Goal: Task Accomplishment & Management: Manage account settings

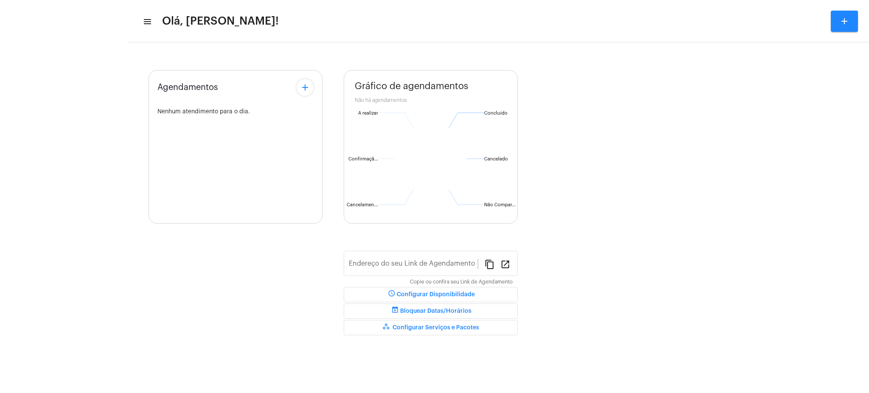
type input "[URL][DOMAIN_NAME][PERSON_NAME]"
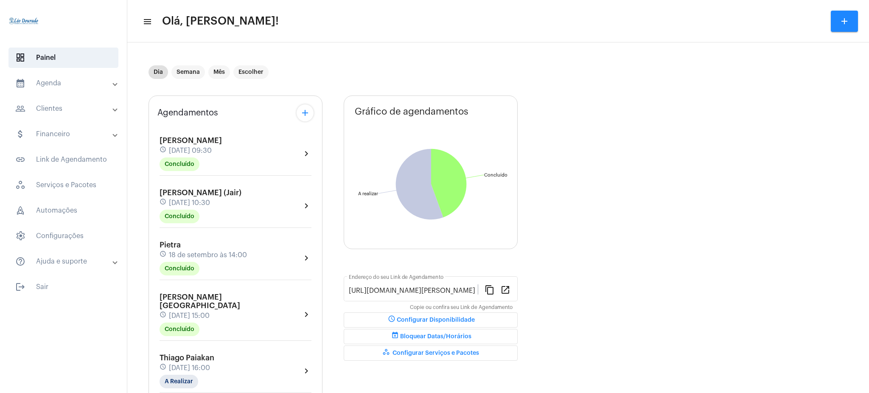
click at [80, 87] on mat-panel-title "calendar_month_outlined Agenda" at bounding box center [64, 83] width 98 height 10
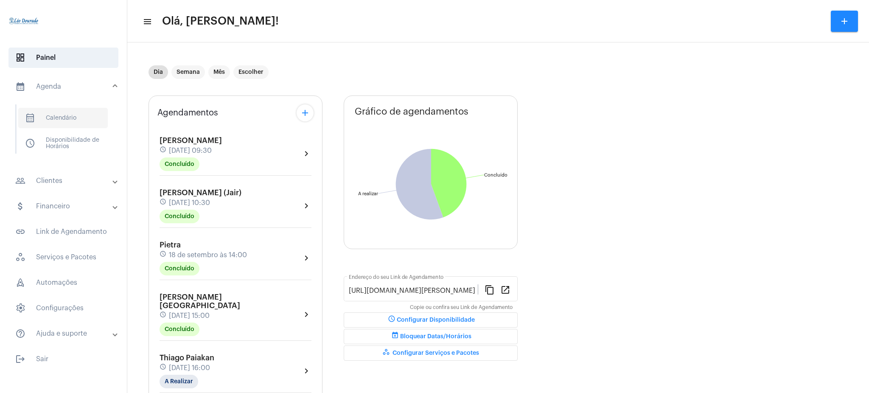
click at [72, 120] on span "calendar_month_outlined Calendário" at bounding box center [63, 118] width 90 height 20
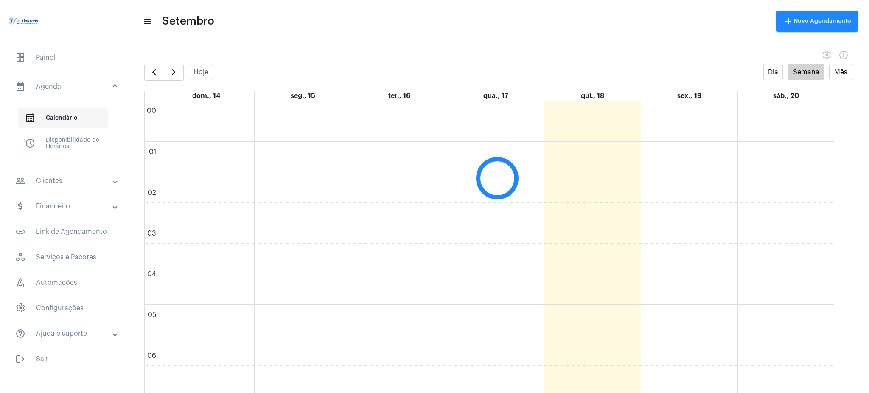
scroll to position [245, 0]
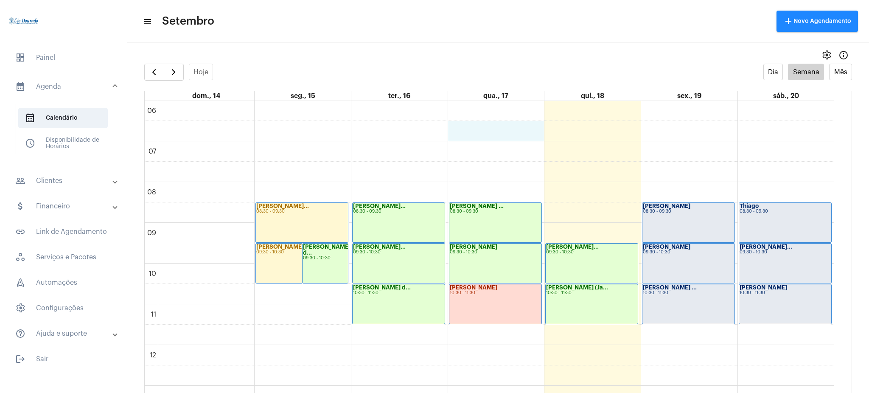
click at [537, 124] on div "00 01 02 03 04 05 06 07 08 09 10 11 12 13 14 15 16 17 18 19 20 21 22 23 [PERSON…" at bounding box center [490, 345] width 690 height 978
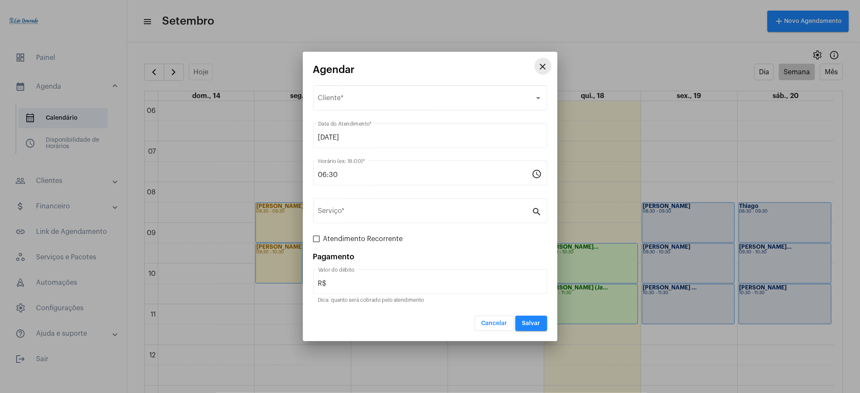
click at [545, 71] on mat-icon "close" at bounding box center [543, 67] width 10 height 10
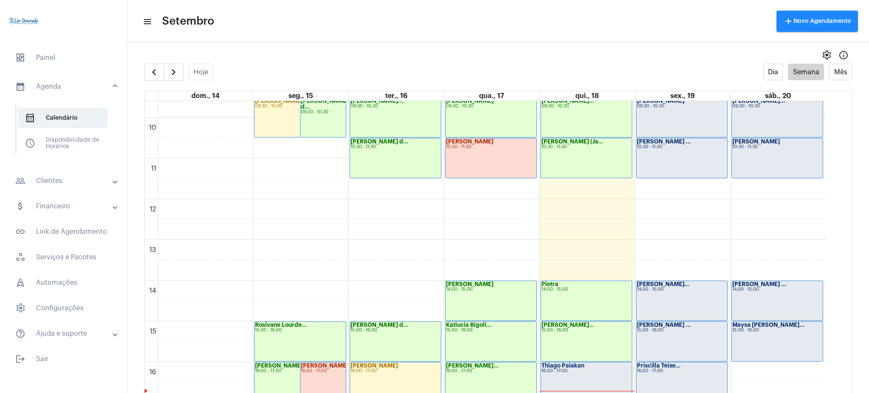
scroll to position [411, 0]
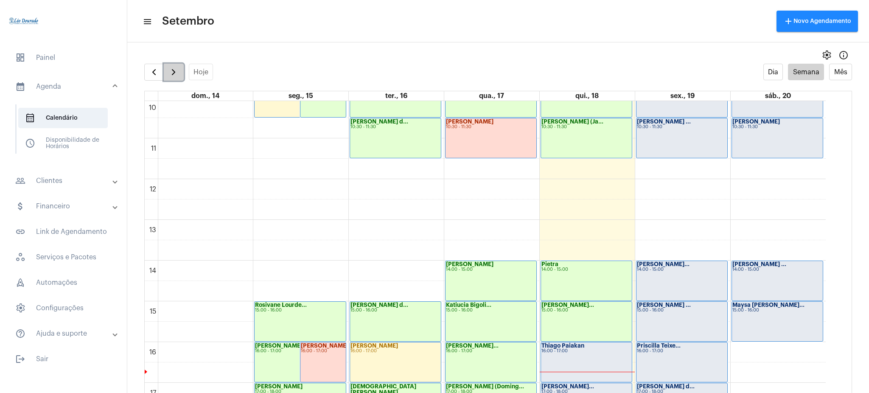
click at [168, 74] on button "button" at bounding box center [174, 72] width 20 height 17
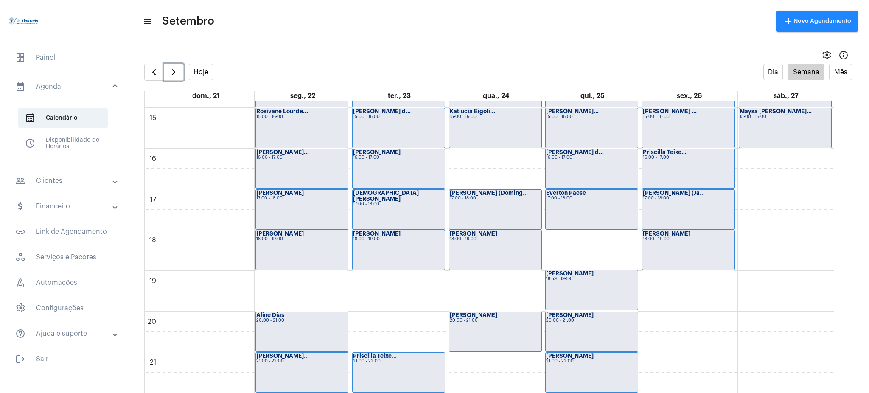
scroll to position [606, 0]
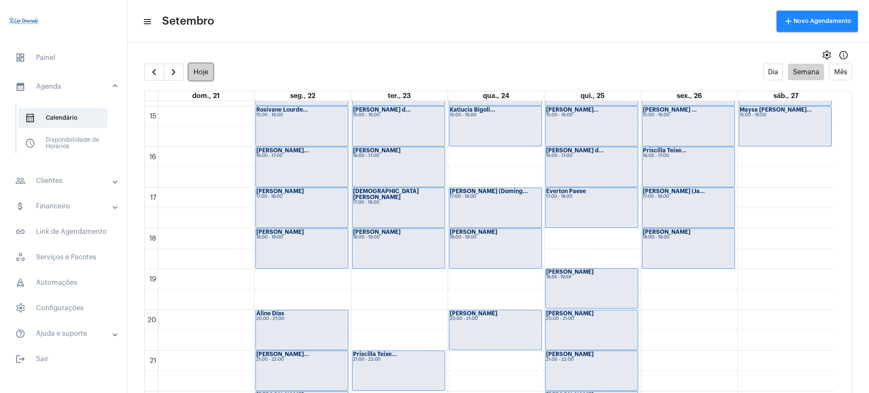
click at [203, 78] on button "Hoje" at bounding box center [201, 72] width 25 height 17
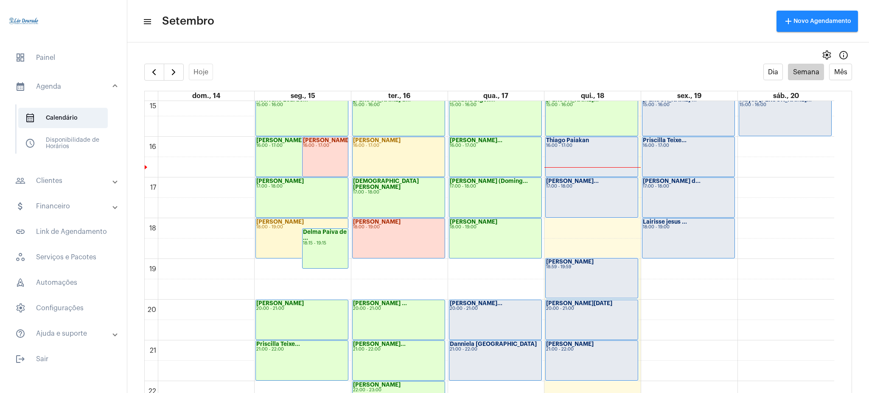
scroll to position [615, 0]
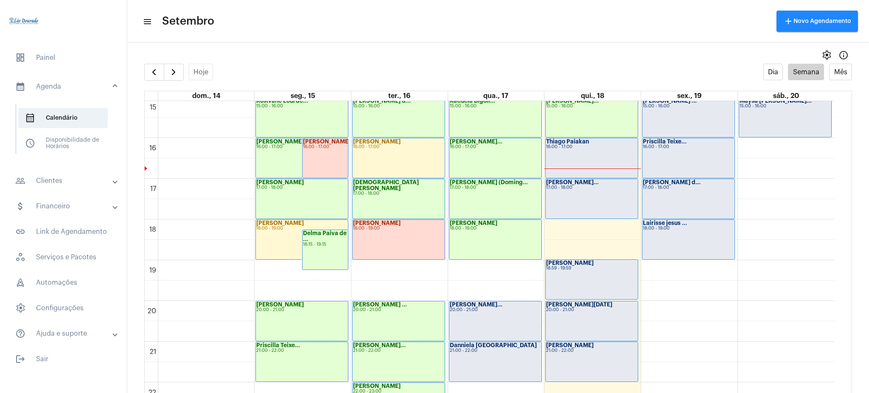
click at [525, 180] on div "[PERSON_NAME] (Doming..." at bounding box center [495, 183] width 91 height 6
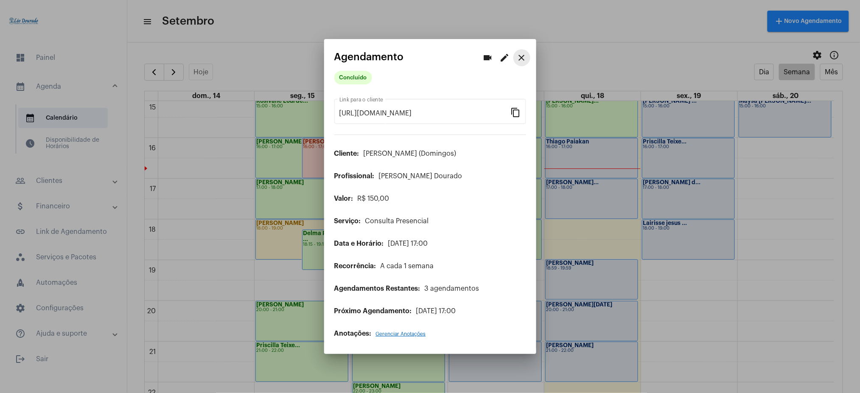
click at [524, 56] on mat-icon "close" at bounding box center [522, 58] width 10 height 10
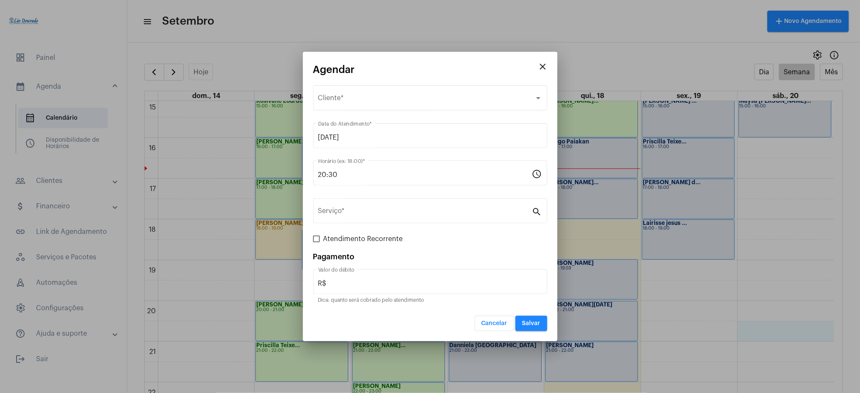
click at [538, 62] on mat-icon "close" at bounding box center [543, 67] width 10 height 10
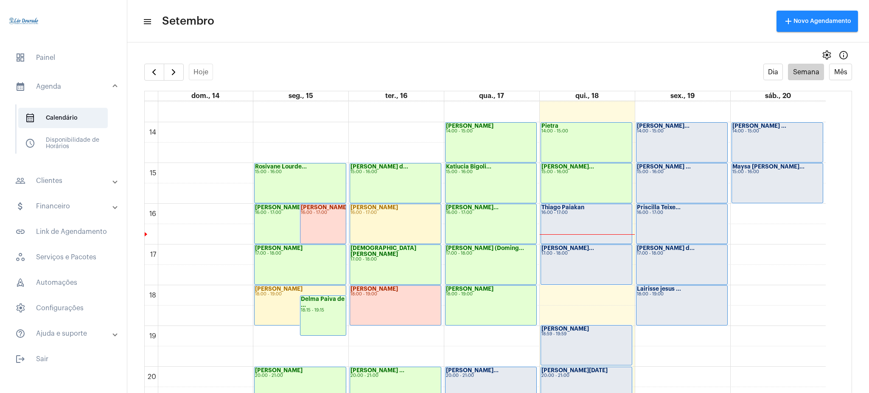
scroll to position [540, 0]
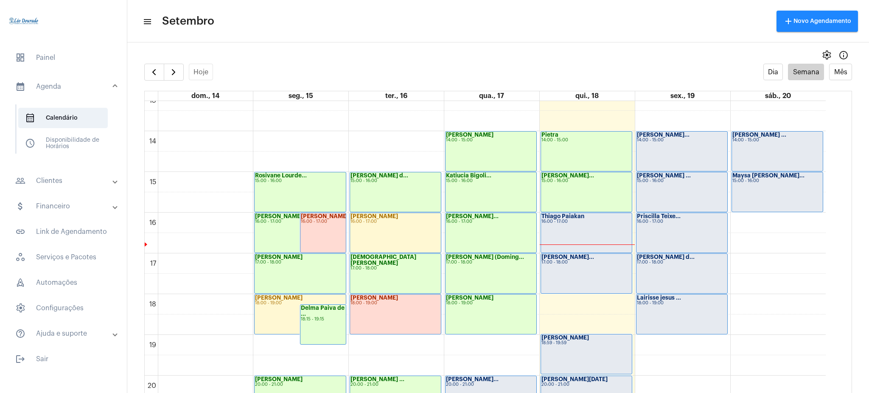
drag, startPoint x: 844, startPoint y: 303, endPoint x: 838, endPoint y: 301, distance: 6.5
click at [838, 301] on full-calendar "Hoje Dia Semana Mês dom., 14 seg., 15 ter., 16 qua., 17 qui., 18 sex., 19 sáb.,…" at bounding box center [498, 237] width 742 height 346
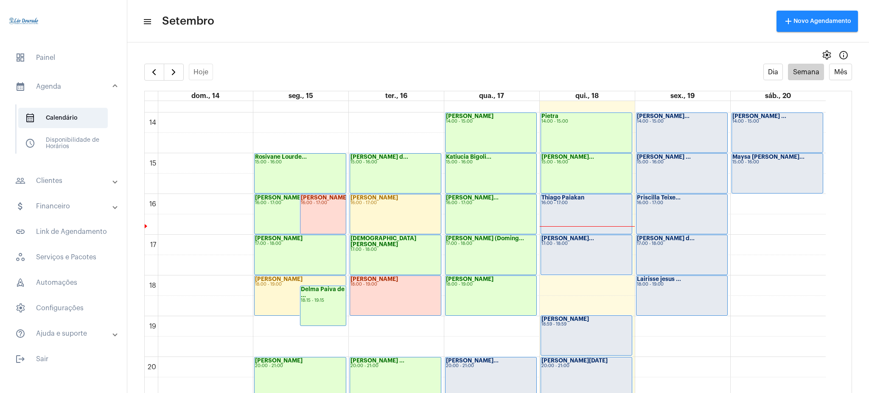
scroll to position [646, 0]
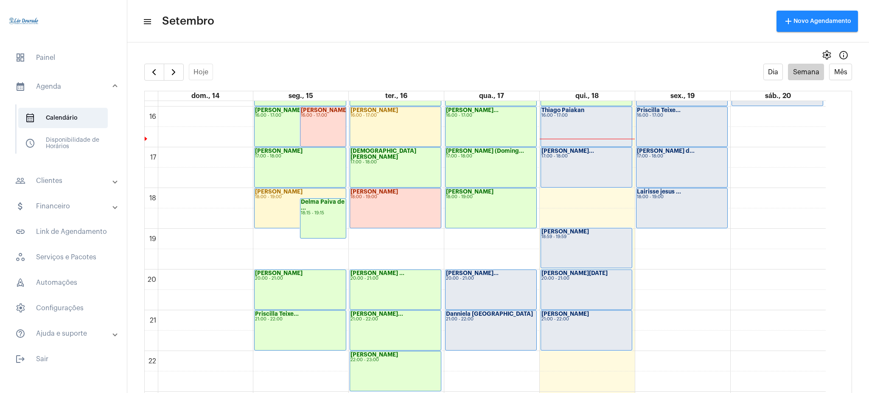
click at [474, 303] on div "[PERSON_NAME]... 20:00 - 21:00" at bounding box center [491, 289] width 91 height 39
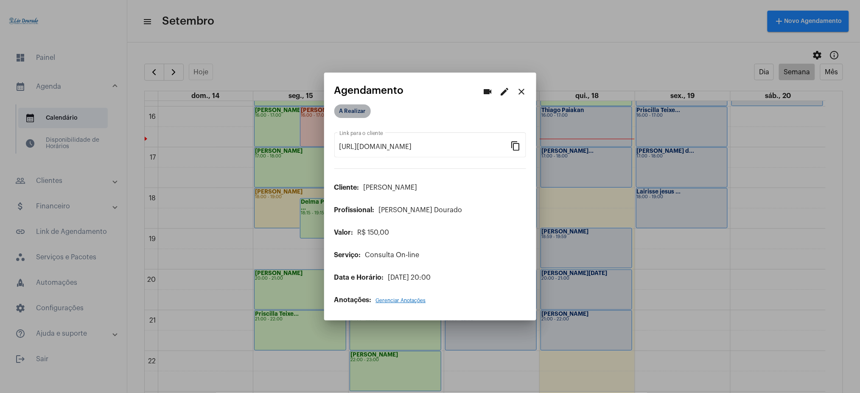
click at [355, 111] on mat-chip "A Realizar" at bounding box center [352, 111] width 37 height 14
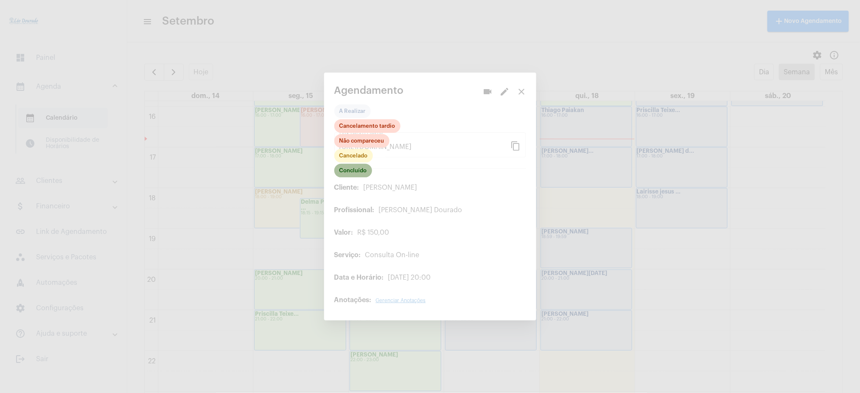
click at [355, 172] on mat-chip "Concluído" at bounding box center [353, 171] width 38 height 14
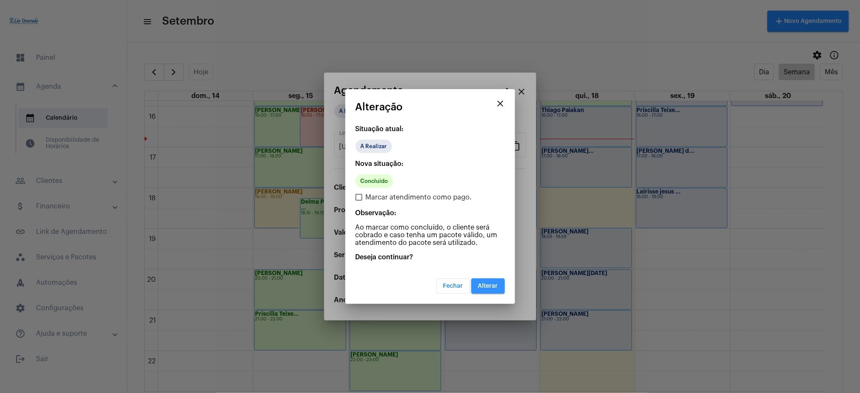
click at [489, 285] on span "Alterar" at bounding box center [488, 286] width 20 height 6
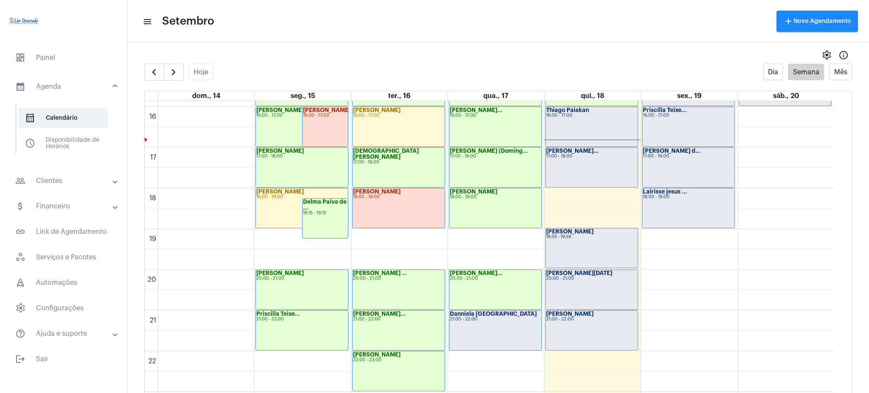
click at [475, 336] on div "Danniela [GEOGRAPHIC_DATA] 21:00 - 22:00" at bounding box center [495, 330] width 92 height 39
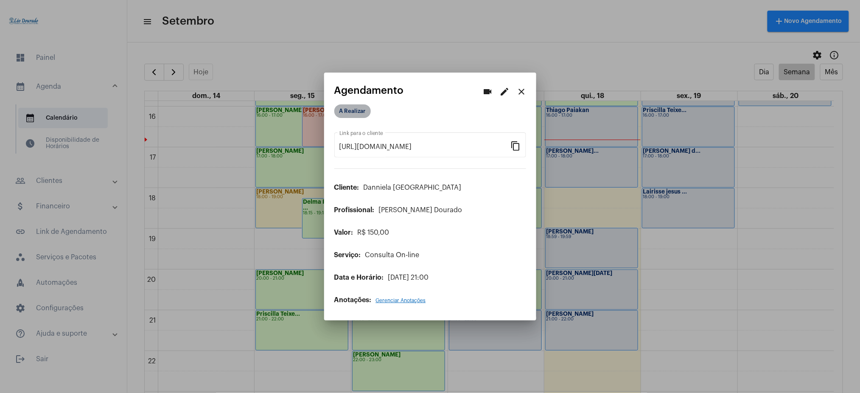
click at [367, 108] on mat-chip "A Realizar" at bounding box center [352, 111] width 37 height 14
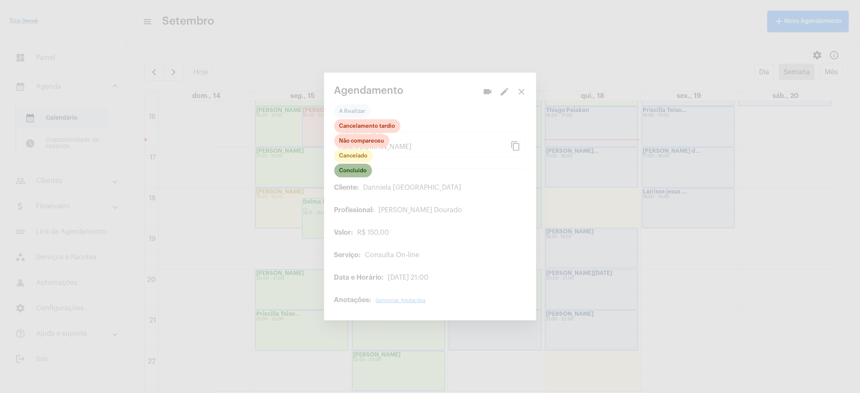
click at [352, 167] on mat-chip "Concluído" at bounding box center [353, 171] width 38 height 14
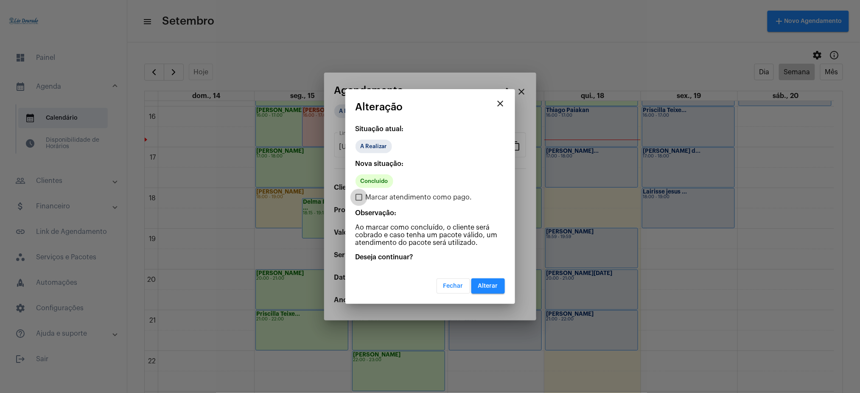
click at [362, 193] on label "Marcar atendimento como pago." at bounding box center [414, 197] width 117 height 10
click at [359, 201] on input "Marcar atendimento como pago." at bounding box center [359, 201] width 0 height 0
checkbox input "true"
click at [489, 285] on span "Alterar" at bounding box center [488, 286] width 20 height 6
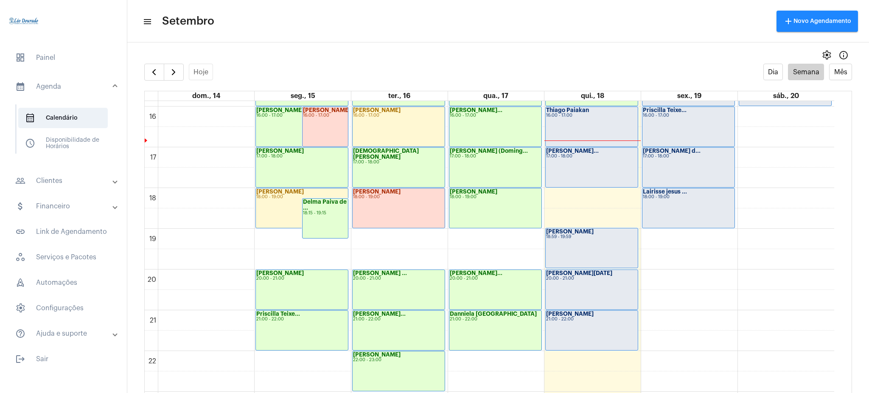
click at [37, 188] on mat-expansion-panel-header "people_outline Clientes" at bounding box center [66, 181] width 122 height 20
click at [57, 155] on span "people_outline Meus Clientes" at bounding box center [63, 145] width 90 height 20
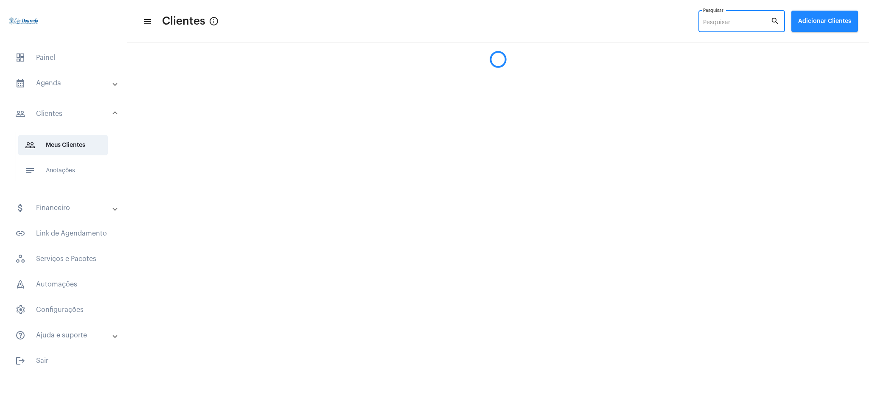
click at [738, 25] on input "Pesquisar" at bounding box center [736, 23] width 67 height 7
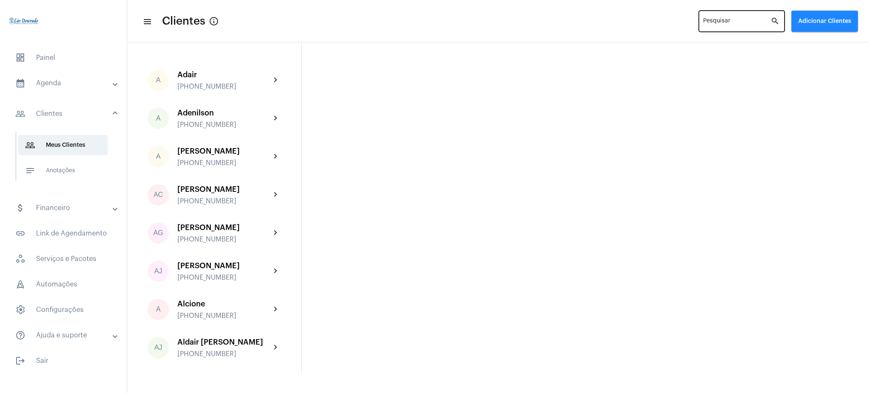
click at [708, 17] on div "Pesquisar" at bounding box center [736, 20] width 67 height 23
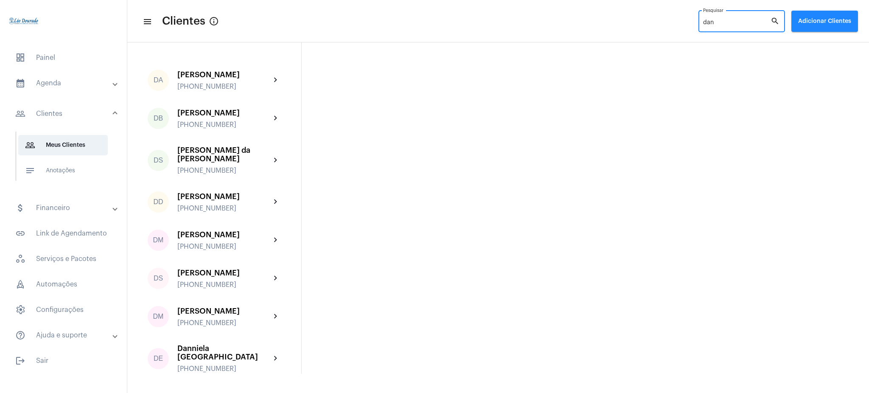
click at [749, 20] on input "dan" at bounding box center [736, 23] width 67 height 7
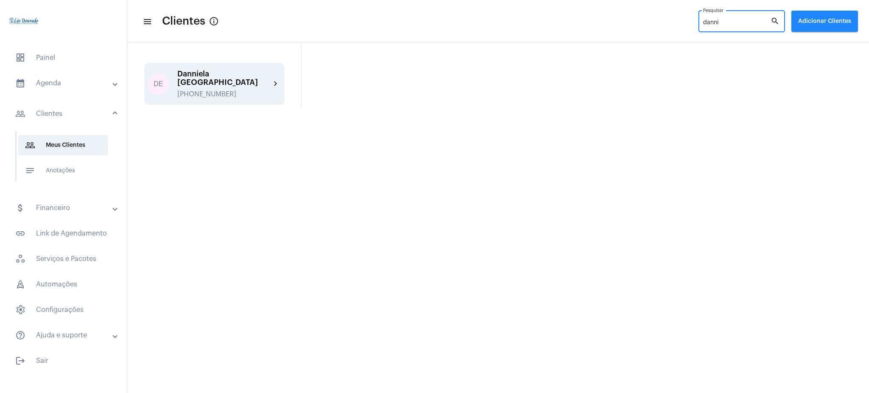
type input "danni"
click at [278, 79] on mat-icon "chevron_right" at bounding box center [276, 84] width 10 height 10
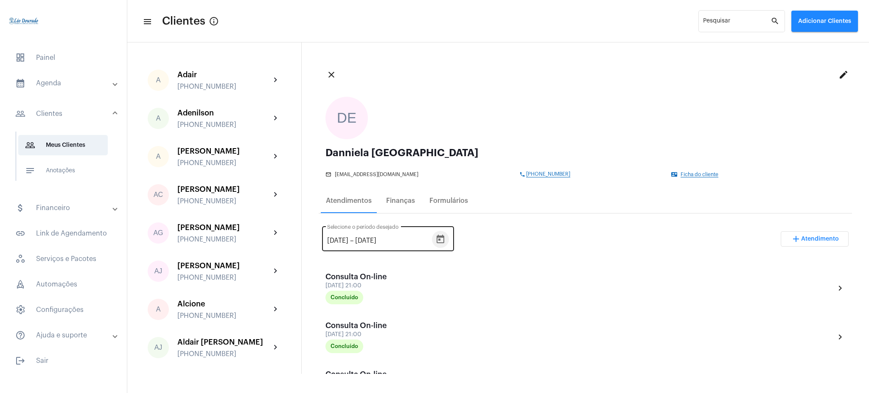
click at [449, 244] on button "Open calendar" at bounding box center [440, 239] width 17 height 17
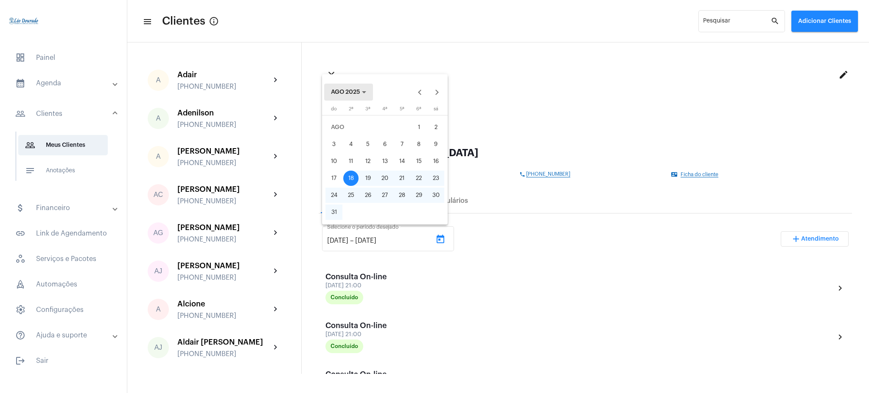
click at [335, 88] on button "AGO 2025" at bounding box center [348, 92] width 49 height 17
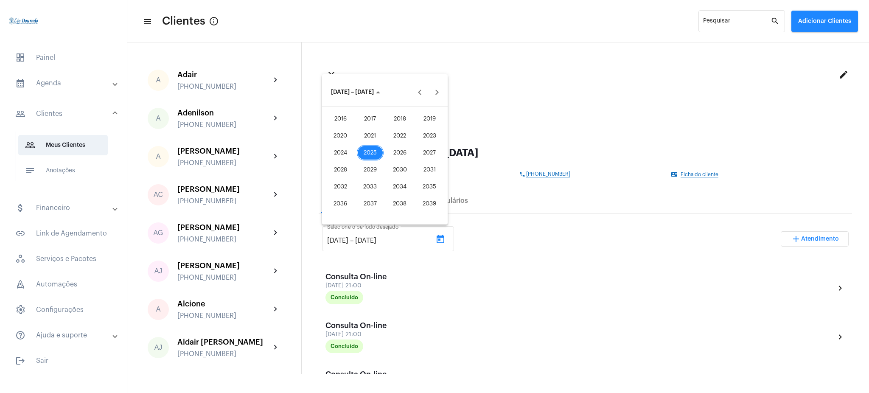
click at [362, 133] on div "2021" at bounding box center [370, 135] width 27 height 15
click at [332, 138] on div "JAN" at bounding box center [340, 135] width 27 height 15
click at [416, 124] on div "1" at bounding box center [418, 127] width 15 height 15
type input "[DATE]"
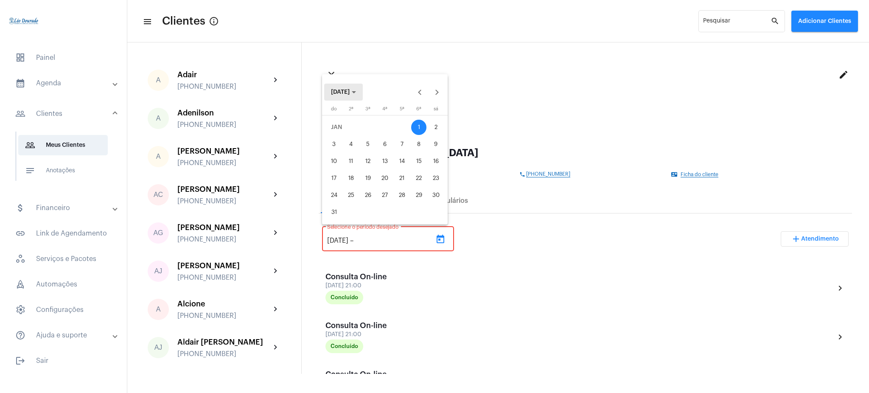
click at [360, 100] on button "[DATE]" at bounding box center [343, 92] width 39 height 17
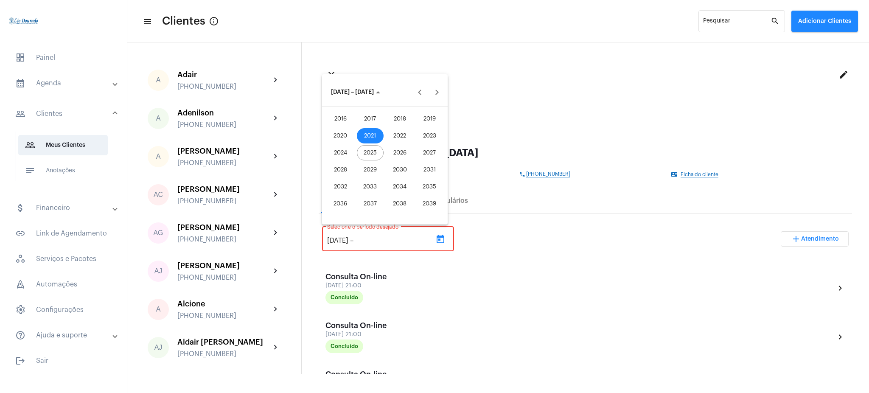
click at [369, 156] on div "2025" at bounding box center [370, 152] width 27 height 15
click at [346, 167] on div "SET" at bounding box center [340, 169] width 27 height 15
click at [420, 180] on div "19" at bounding box center [418, 178] width 15 height 15
type input "[DATE]"
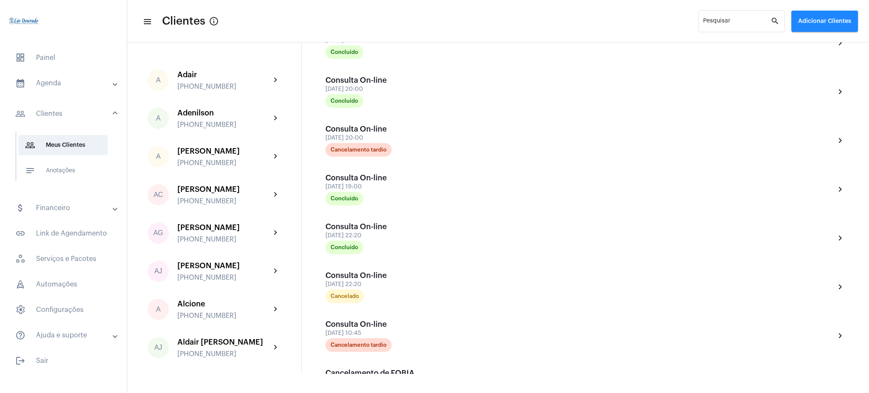
scroll to position [691, 0]
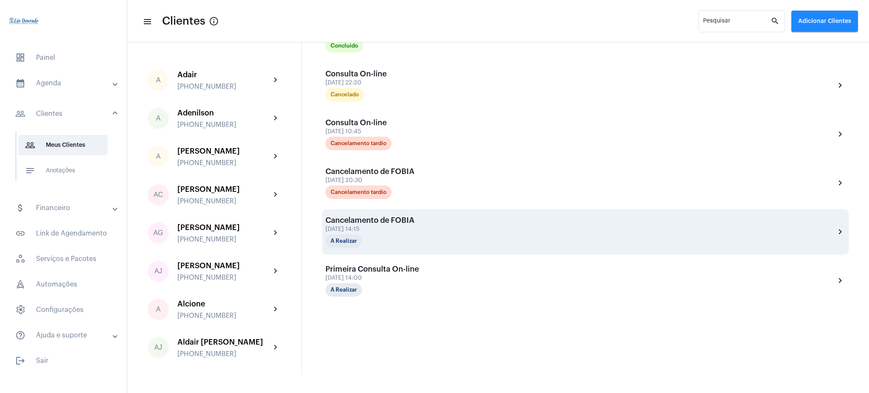
click at [826, 234] on div "Cancelamento de FOBIA [DATE] 14:15 A Realizar chevron_right" at bounding box center [586, 232] width 520 height 32
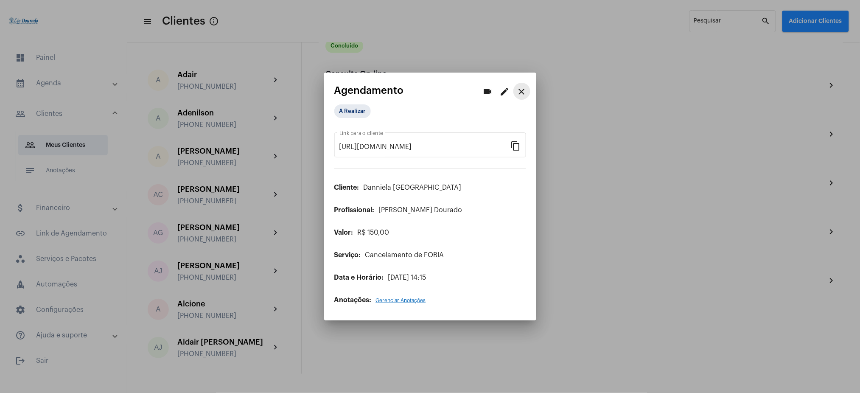
click at [520, 89] on mat-icon "close" at bounding box center [522, 92] width 10 height 10
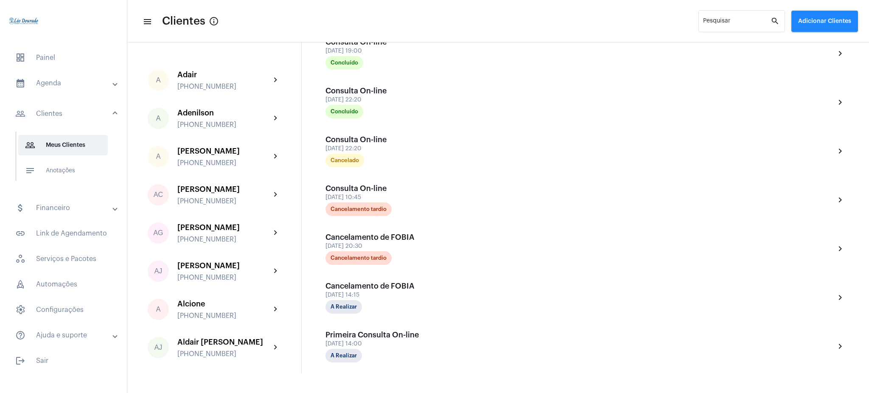
scroll to position [691, 0]
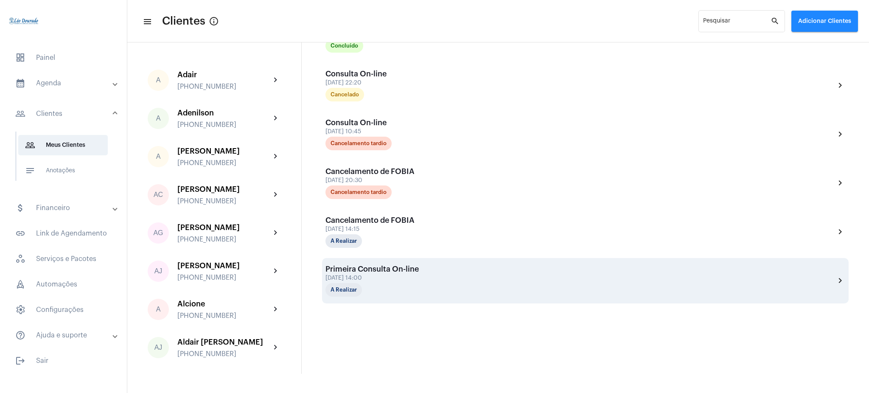
click at [835, 278] on mat-icon "chevron_right" at bounding box center [840, 280] width 10 height 10
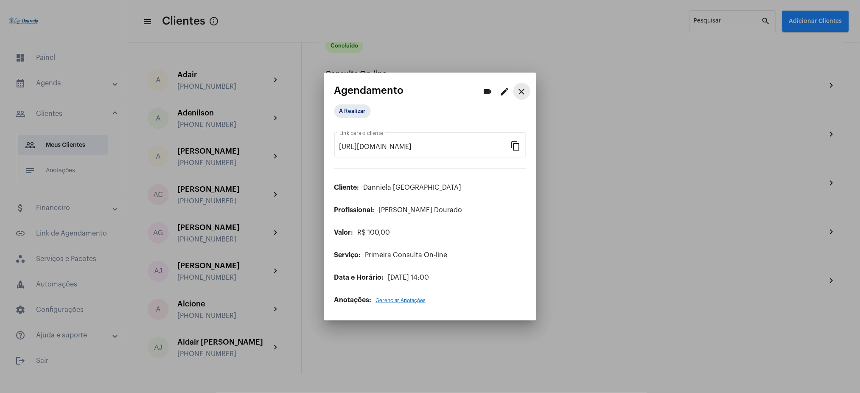
click at [521, 90] on mat-icon "close" at bounding box center [522, 92] width 10 height 10
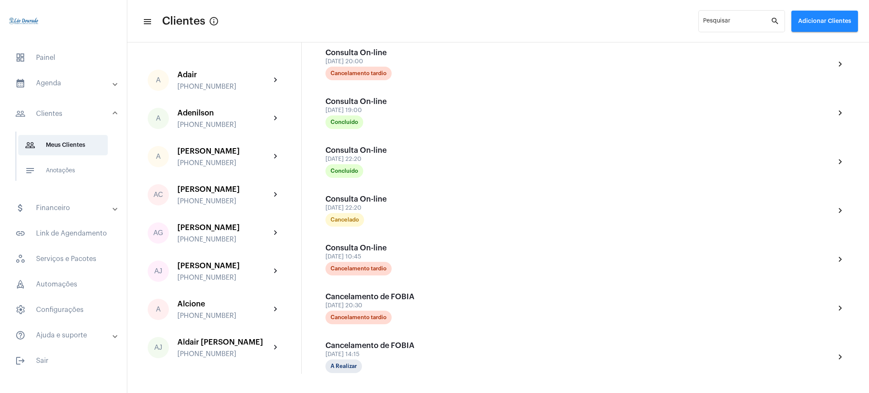
scroll to position [573, 0]
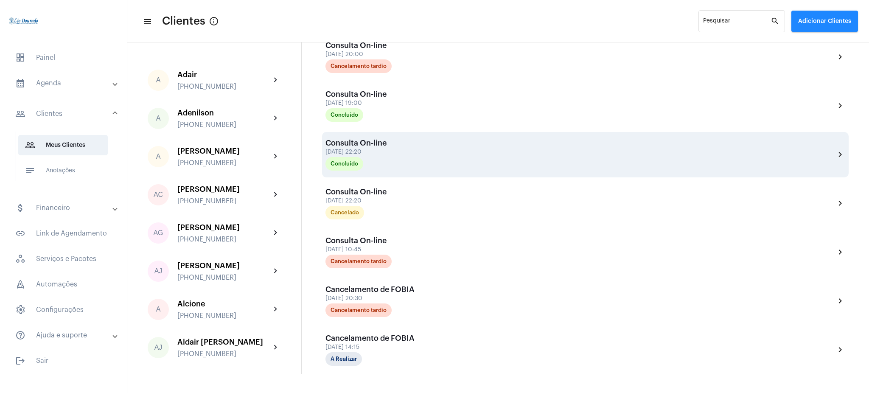
click at [835, 152] on mat-icon "chevron_right" at bounding box center [840, 154] width 10 height 10
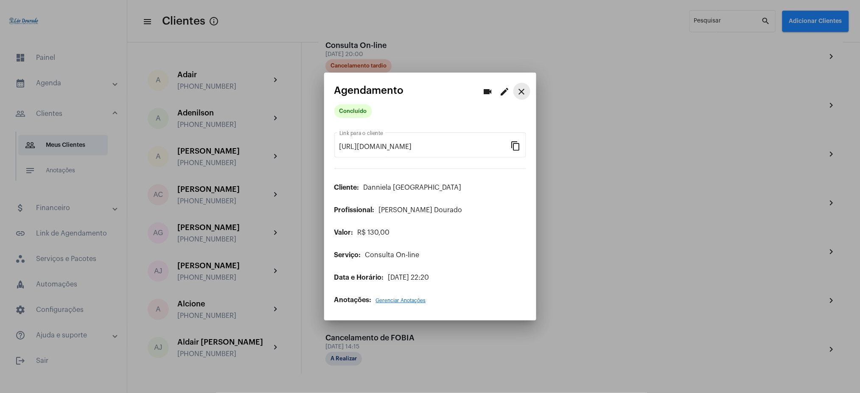
click at [523, 98] on button "close" at bounding box center [522, 91] width 17 height 17
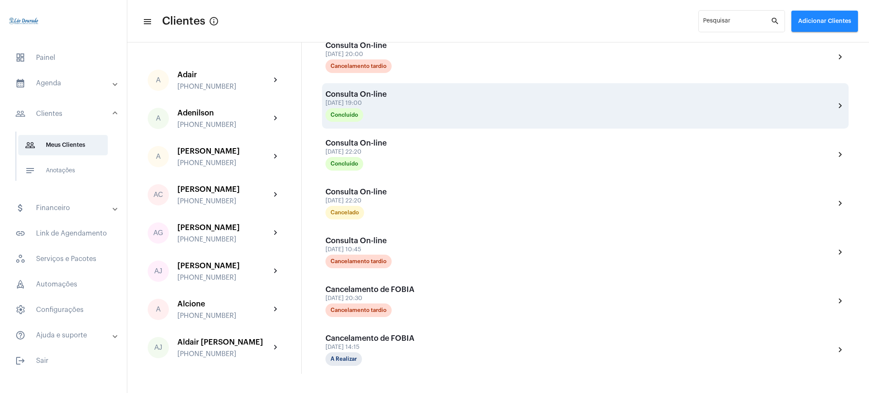
click at [826, 104] on div "Consulta On-line [DATE] 19:00 Concluído chevron_right" at bounding box center [586, 106] width 520 height 32
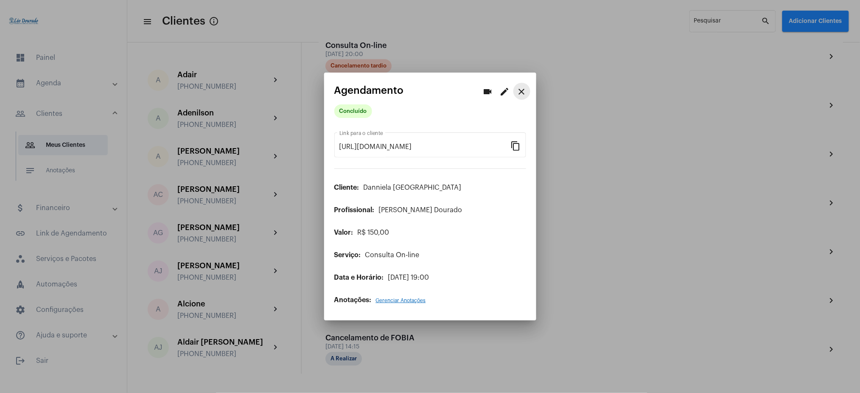
click at [522, 90] on mat-icon "close" at bounding box center [522, 92] width 10 height 10
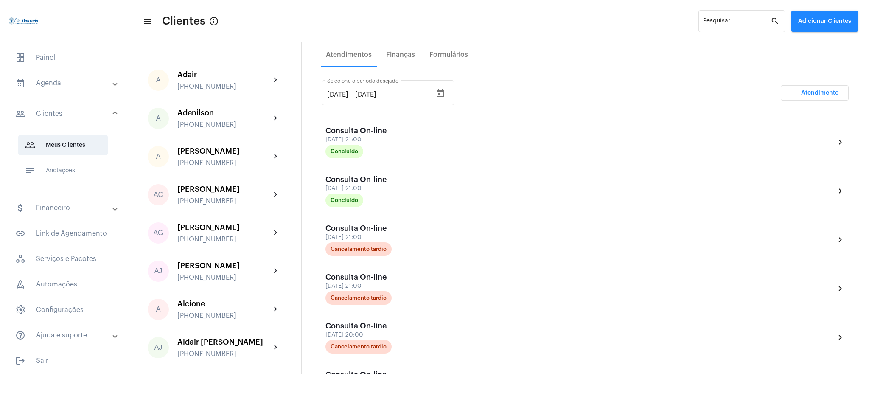
scroll to position [136, 0]
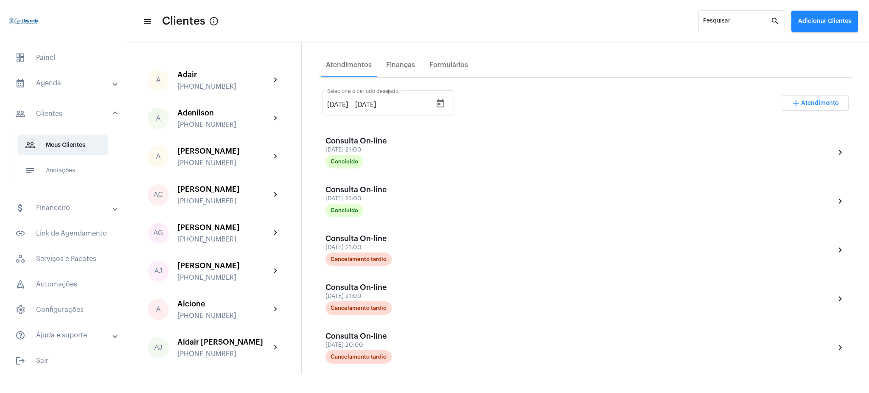
click at [45, 84] on mat-panel-title "calendar_month_outlined Agenda" at bounding box center [64, 83] width 98 height 10
click at [60, 121] on span "calendar_month_outlined Calendário" at bounding box center [63, 118] width 90 height 20
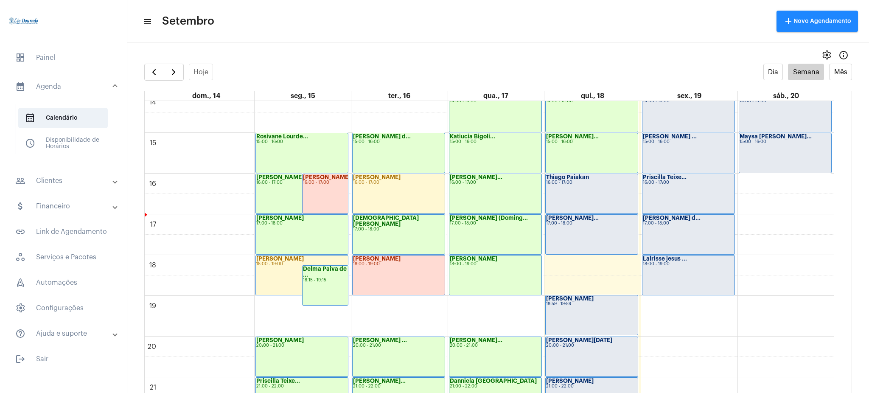
scroll to position [578, 0]
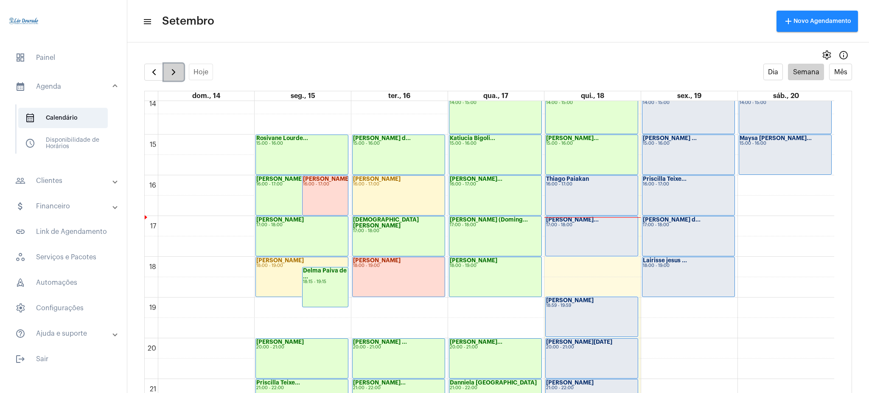
click at [171, 76] on span "button" at bounding box center [173, 72] width 10 height 10
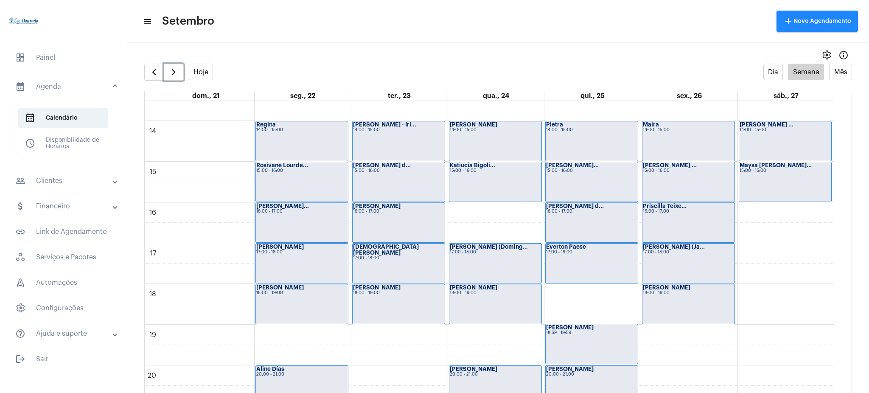
scroll to position [545, 0]
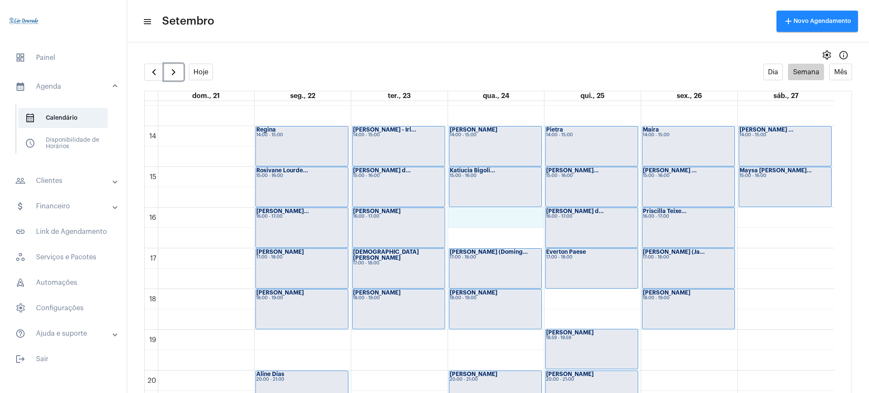
click at [475, 221] on div "00 01 02 03 04 05 06 07 08 09 10 11 12 13 14 15 16 17 18 19 20 21 22 23 [PERSON…" at bounding box center [490, 45] width 690 height 978
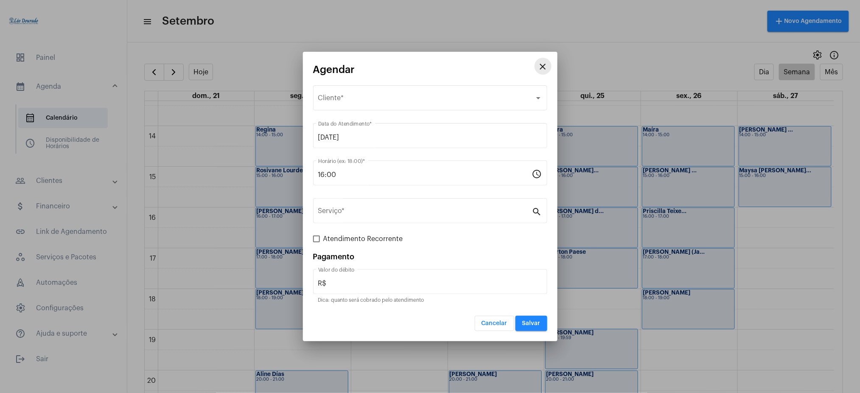
click at [549, 69] on button "close" at bounding box center [543, 66] width 17 height 17
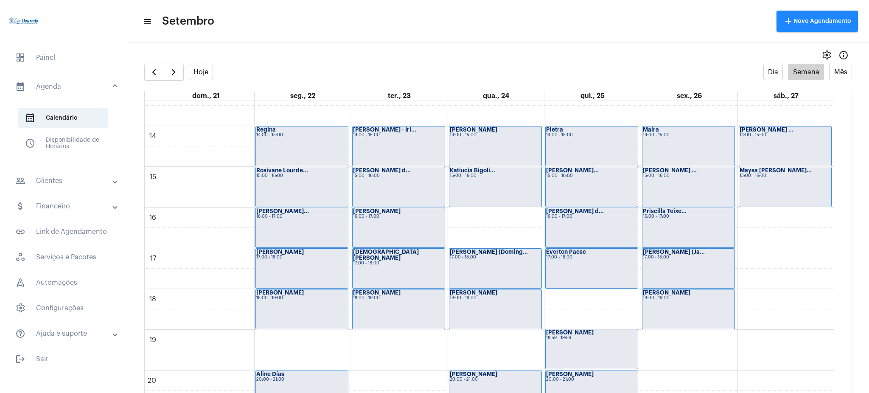
click at [84, 79] on mat-expansion-panel-header "calendar_month_outlined Agenda" at bounding box center [66, 86] width 122 height 27
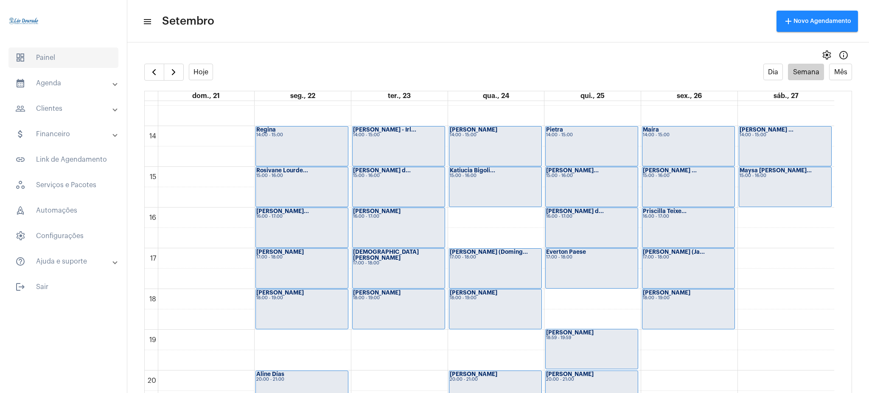
click at [61, 61] on span "dashboard Painel" at bounding box center [63, 58] width 110 height 20
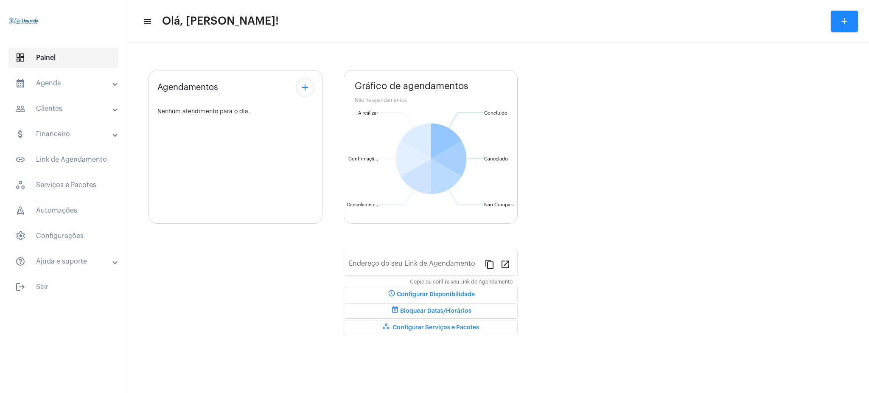
type input "[URL][DOMAIN_NAME][PERSON_NAME]"
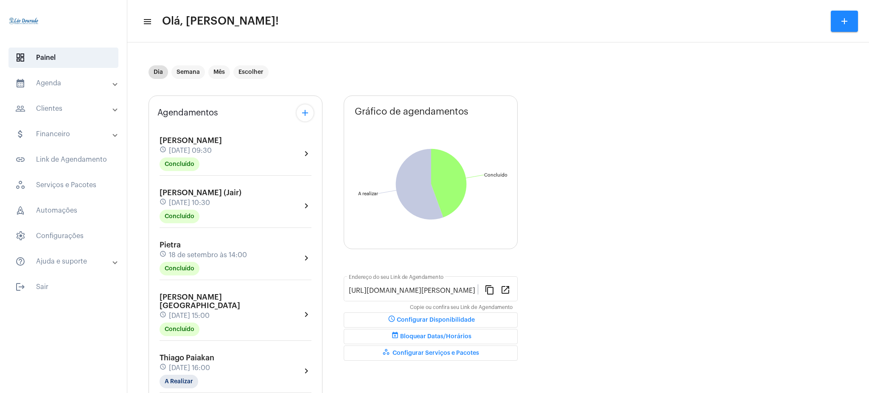
click at [37, 90] on mat-expansion-panel-header "calendar_month_outlined Agenda" at bounding box center [66, 83] width 122 height 20
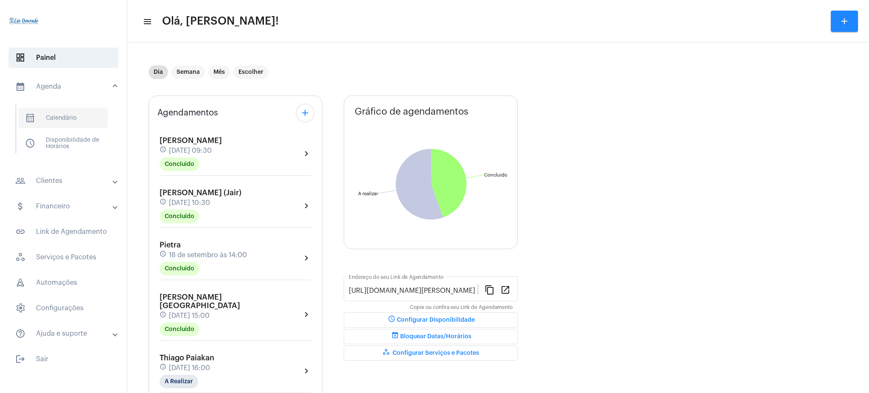
click at [45, 118] on span "calendar_month_outlined Calendário" at bounding box center [63, 118] width 90 height 20
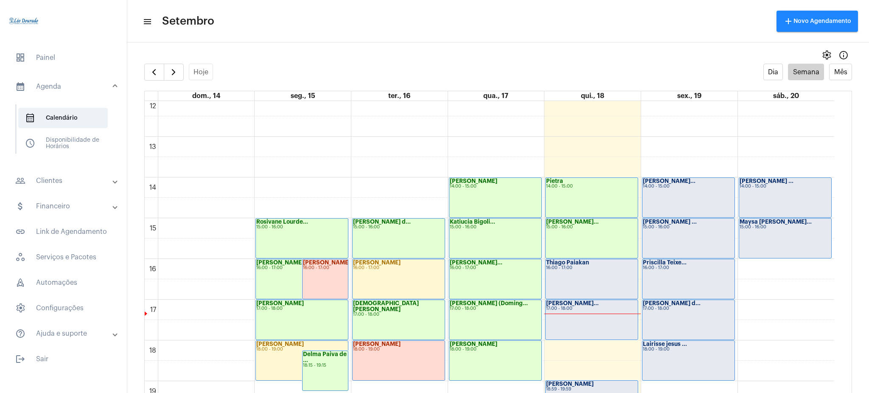
scroll to position [429, 0]
